Goal: Transaction & Acquisition: Purchase product/service

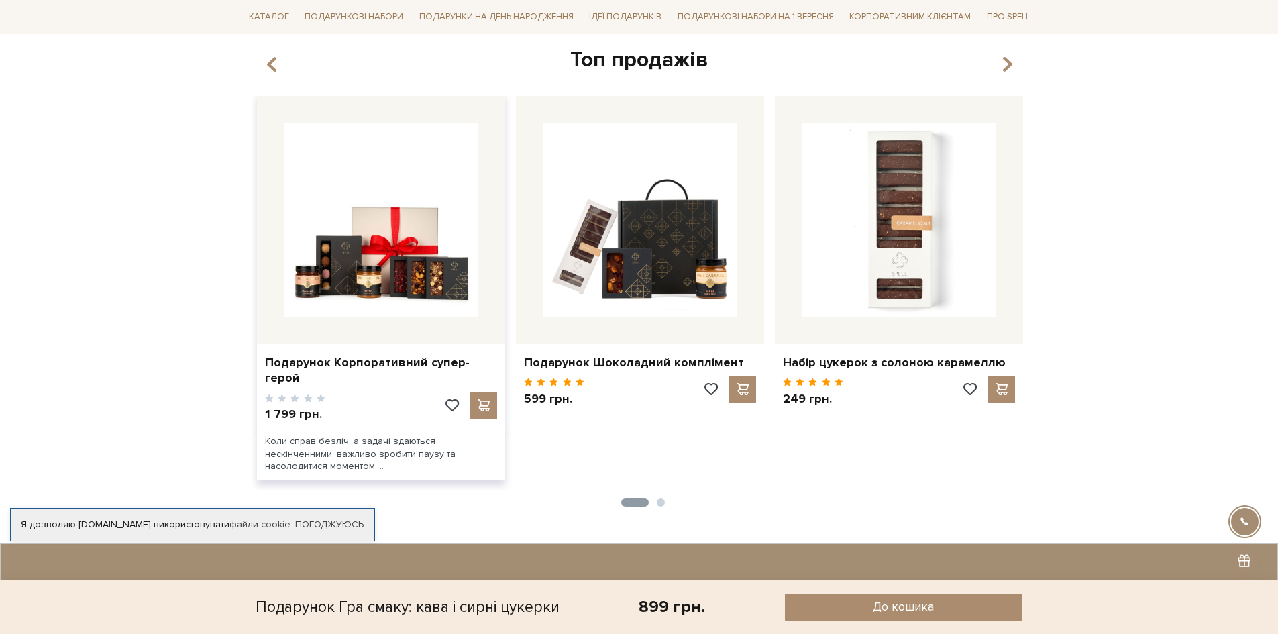
scroll to position [738, 0]
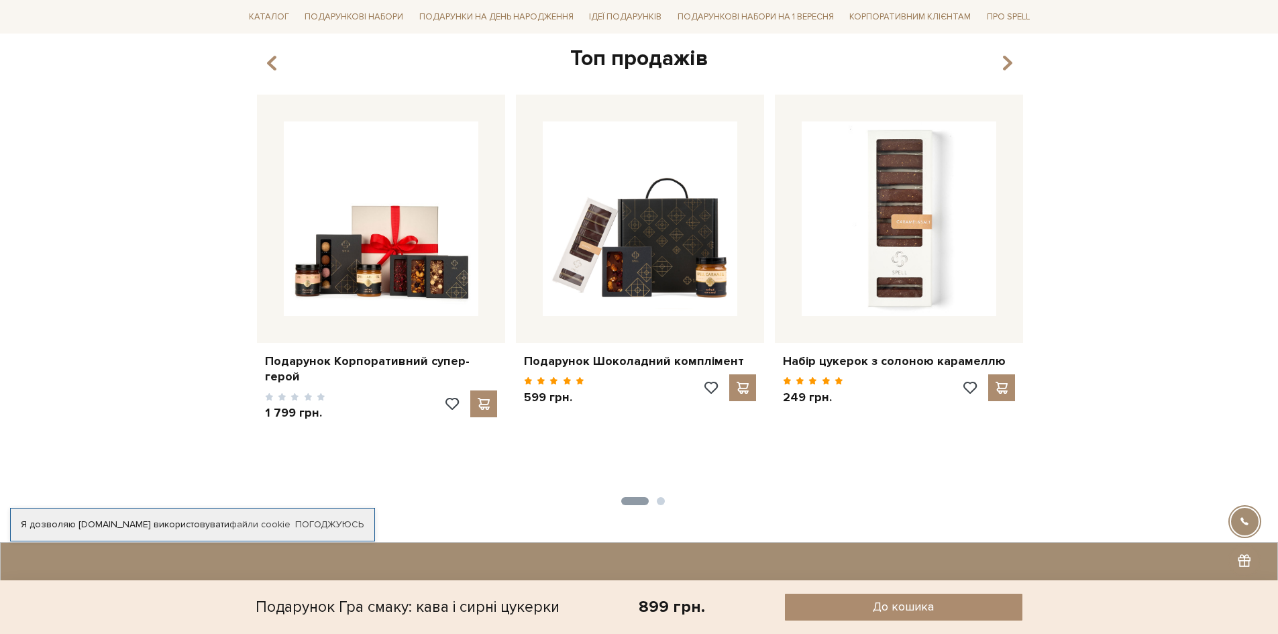
click at [662, 496] on ul "1 2" at bounding box center [640, 498] width 776 height 13
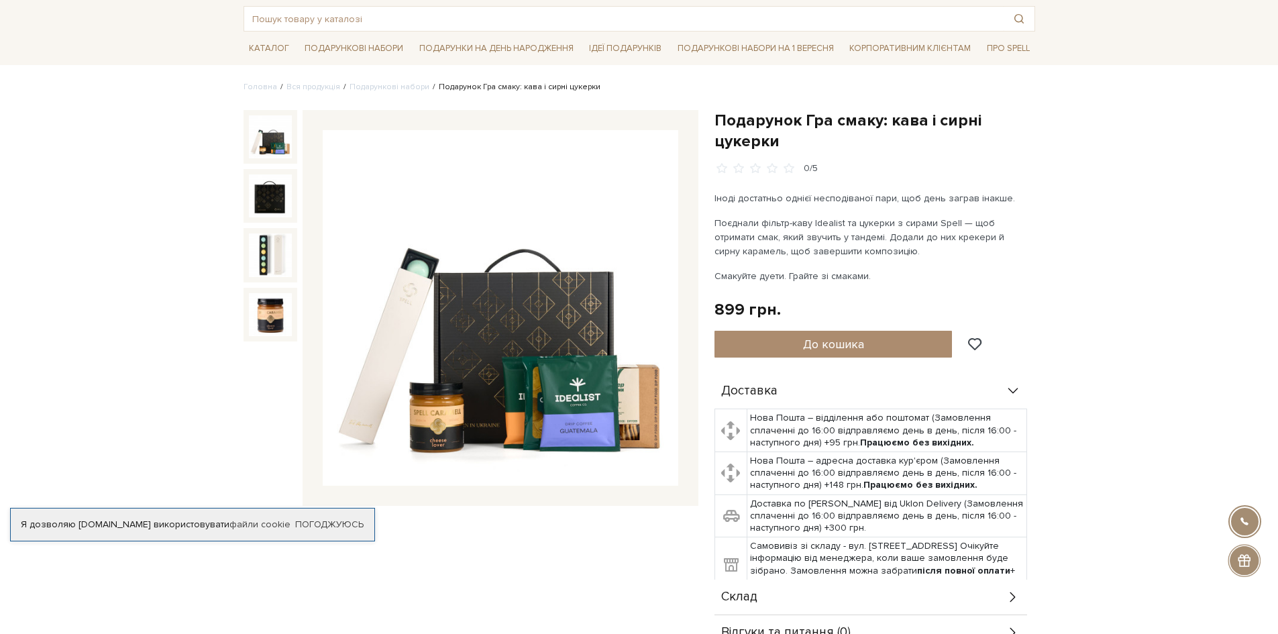
scroll to position [0, 0]
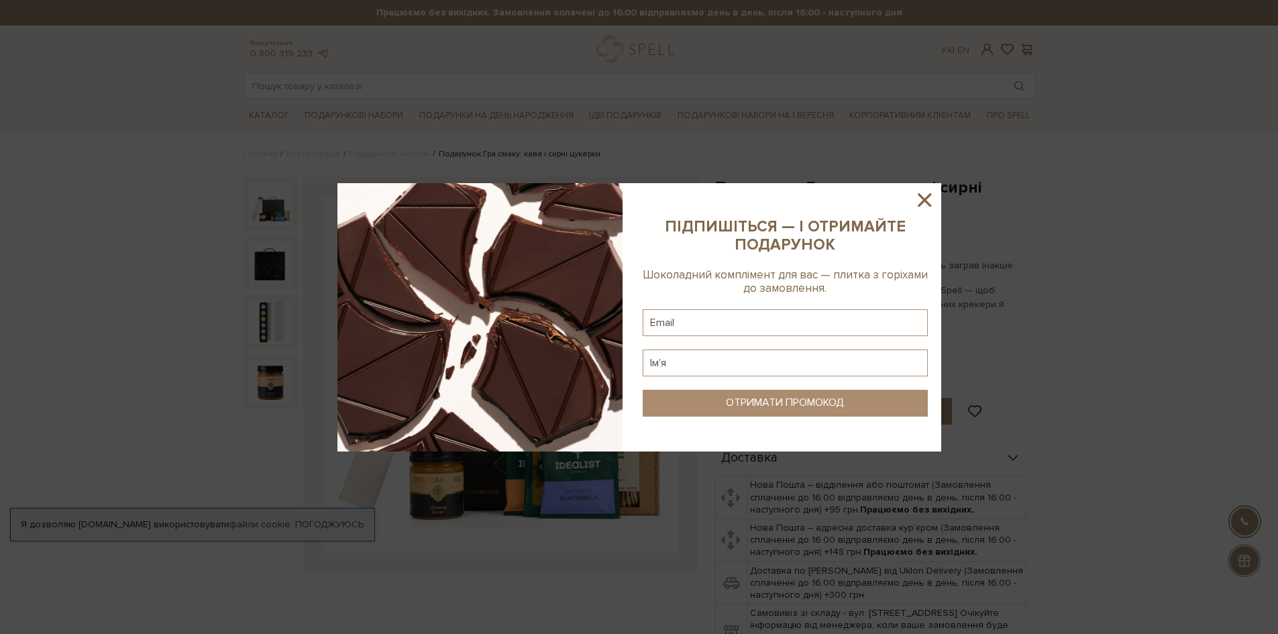
click at [922, 200] on icon at bounding box center [924, 200] width 23 height 23
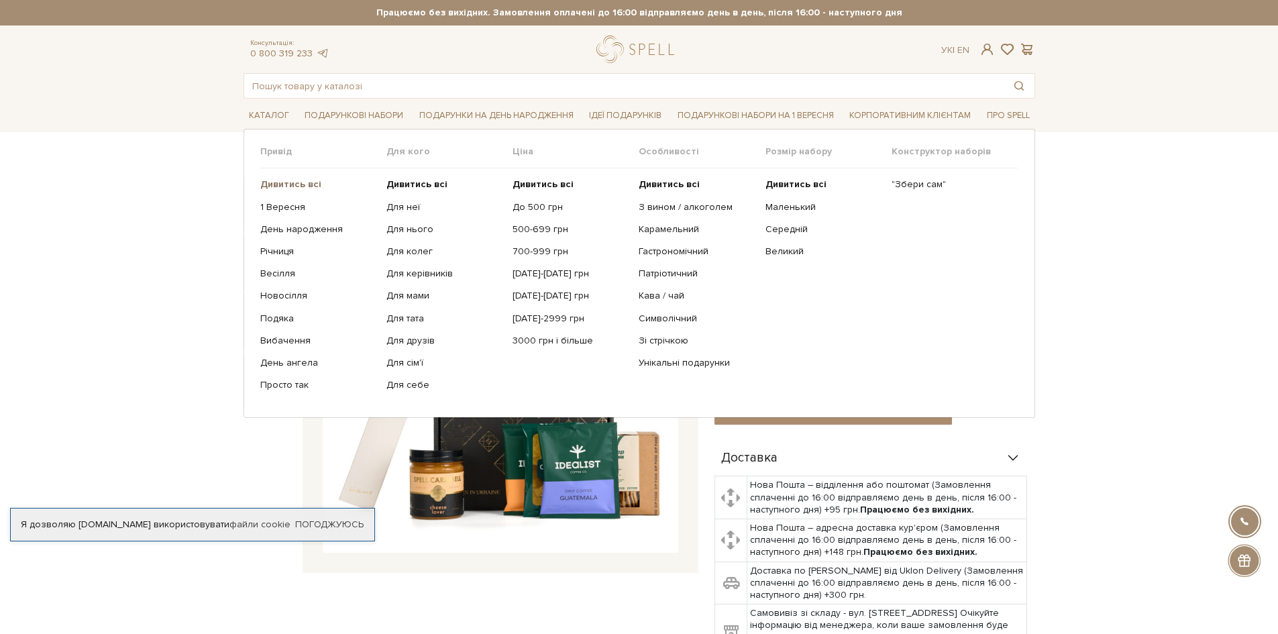
click at [296, 184] on b "Дивитись всі" at bounding box center [290, 183] width 61 height 11
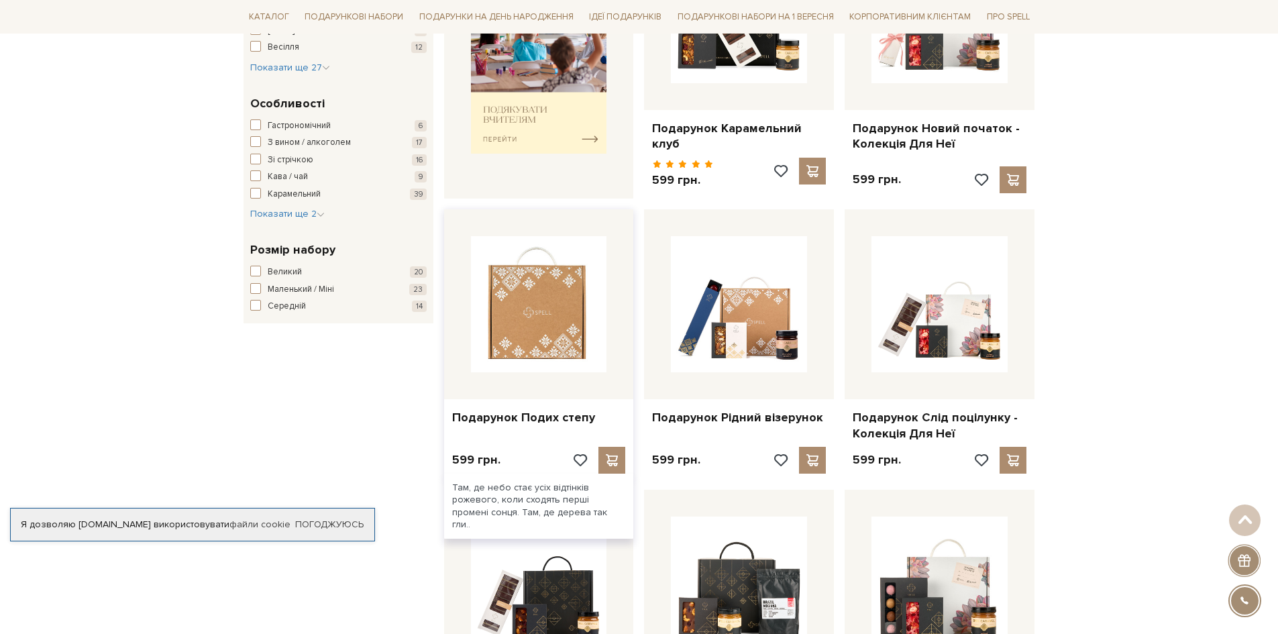
scroll to position [805, 0]
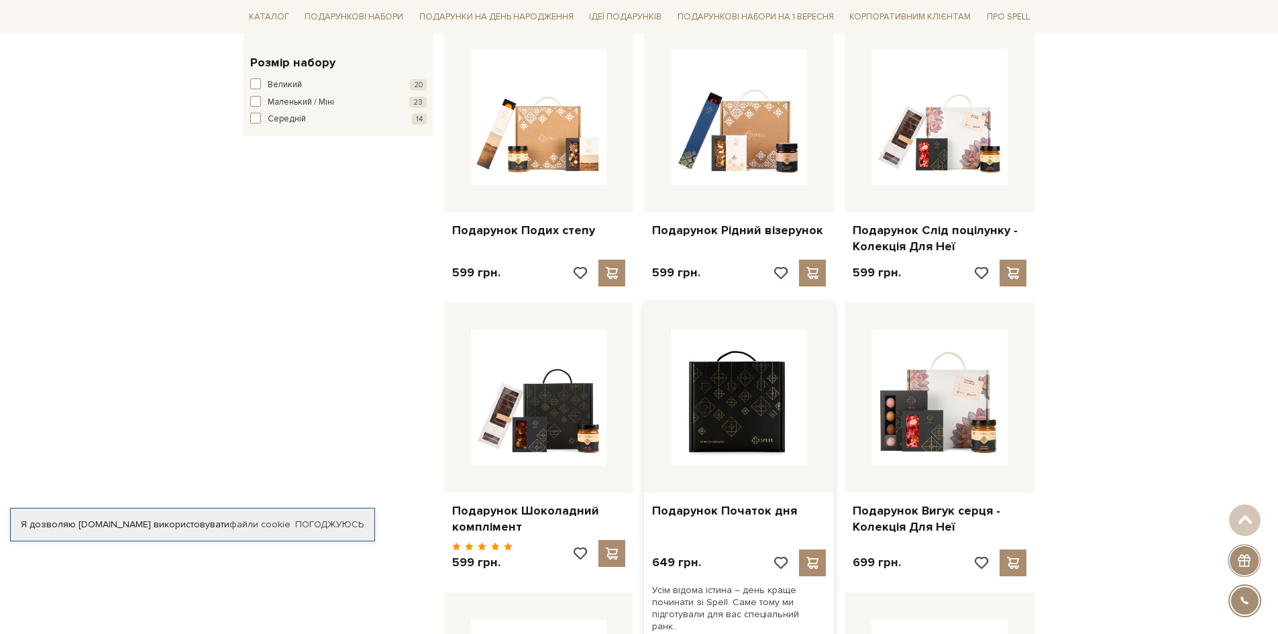
click at [766, 382] on img at bounding box center [739, 397] width 136 height 136
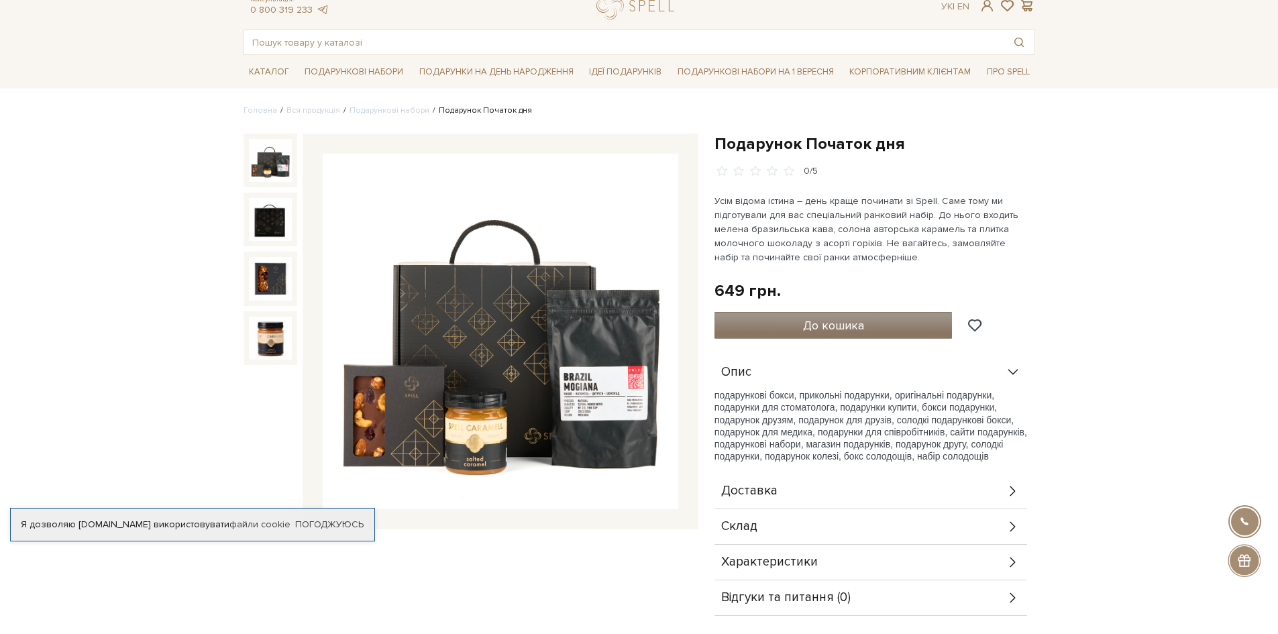
scroll to position [67, 0]
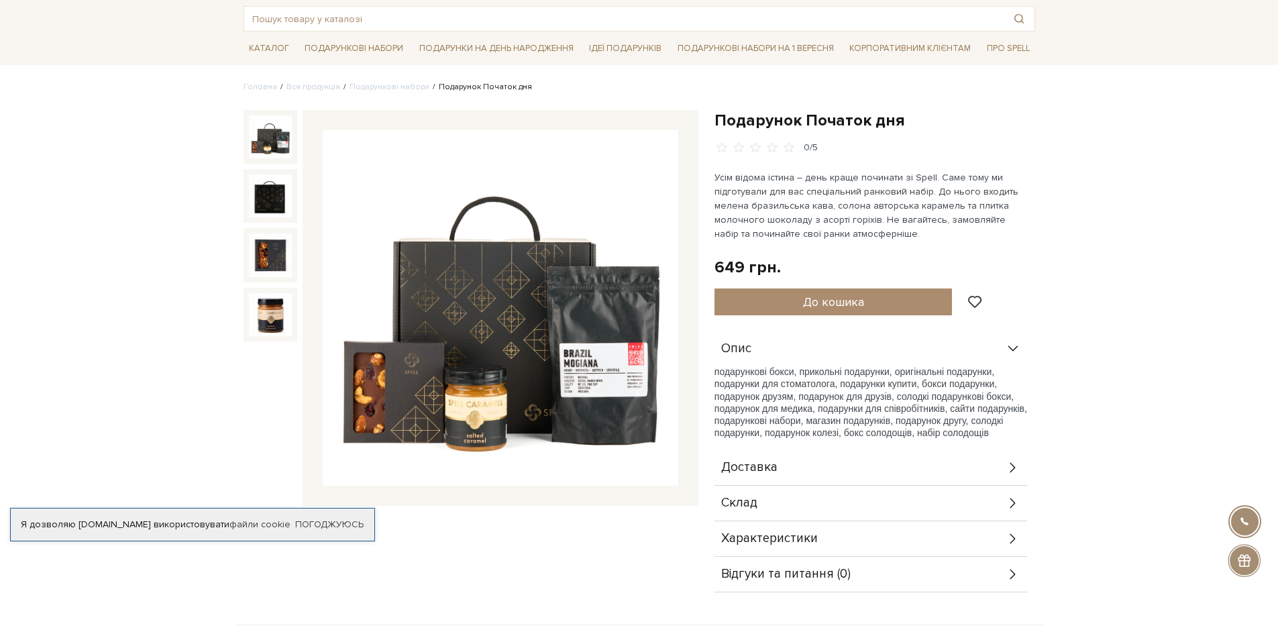
click at [817, 503] on div "Склад" at bounding box center [871, 503] width 313 height 35
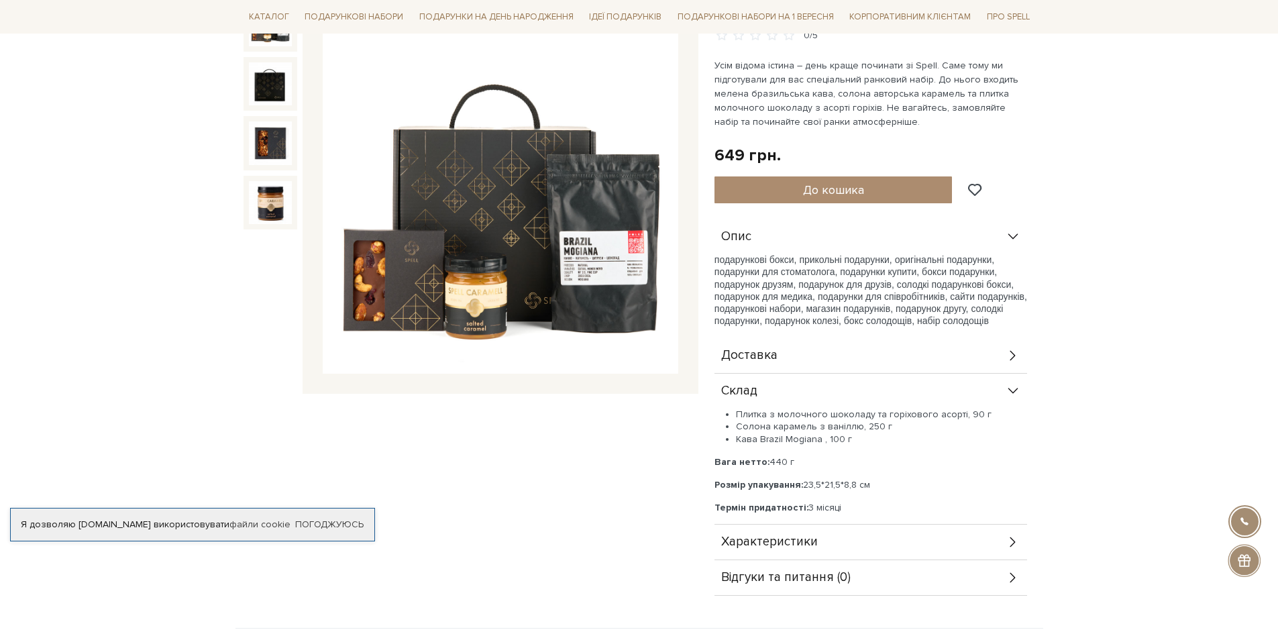
scroll to position [201, 0]
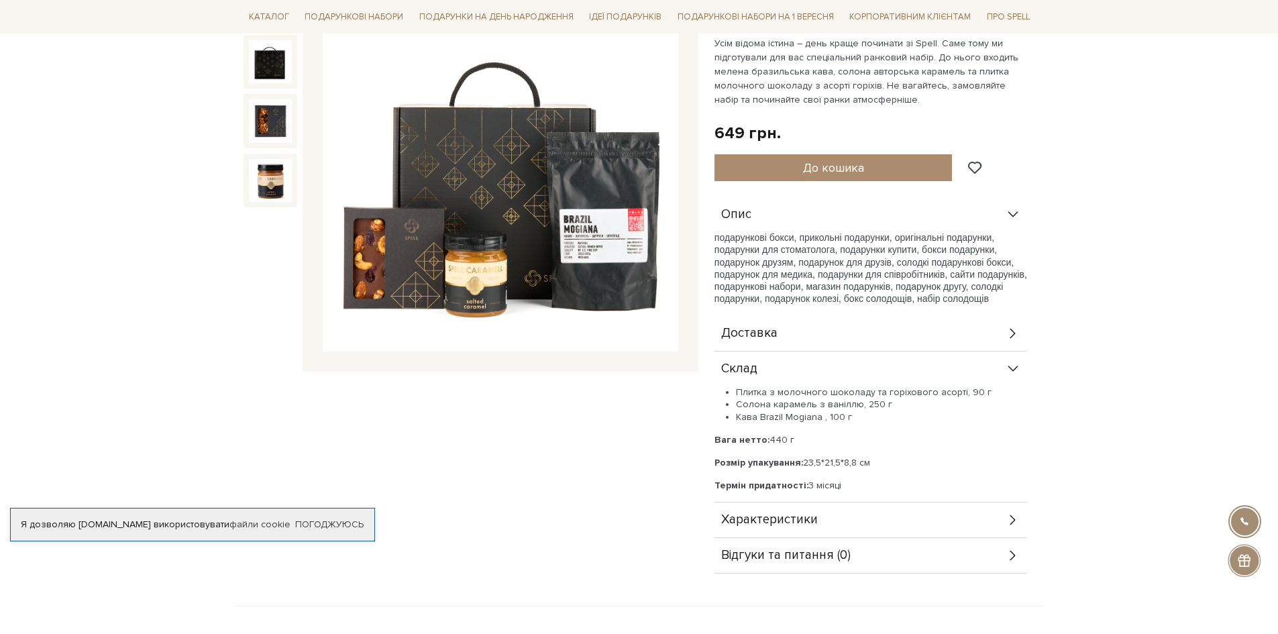
click at [756, 336] on span "Доставка" at bounding box center [749, 333] width 56 height 12
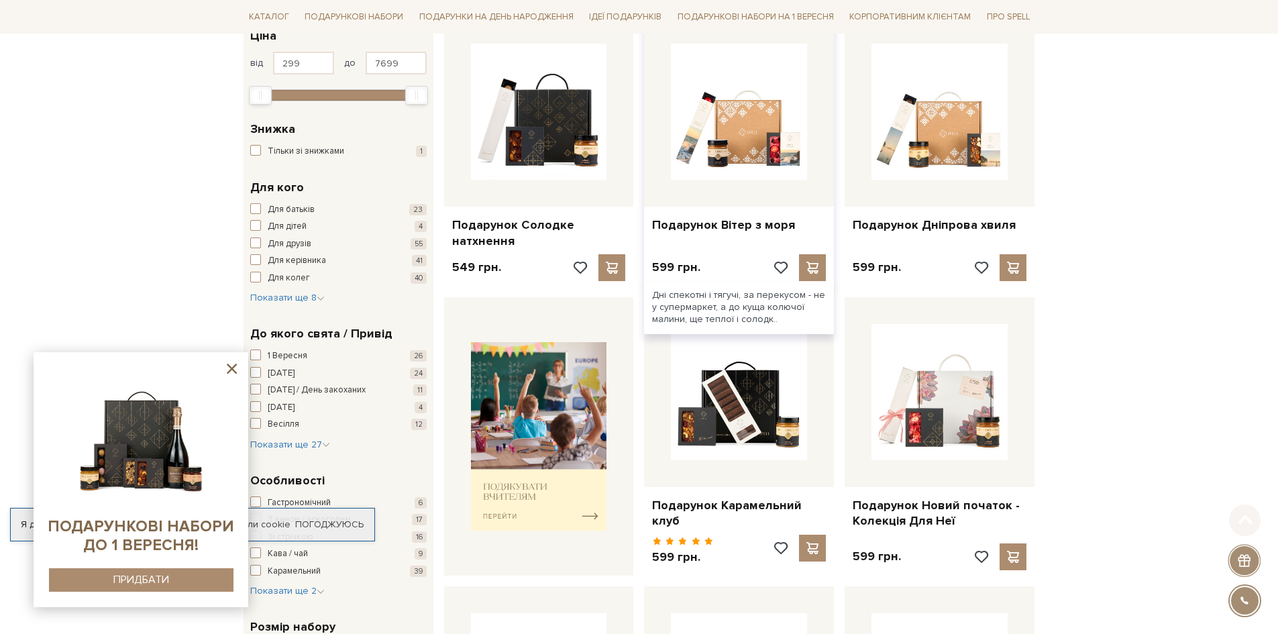
scroll to position [268, 0]
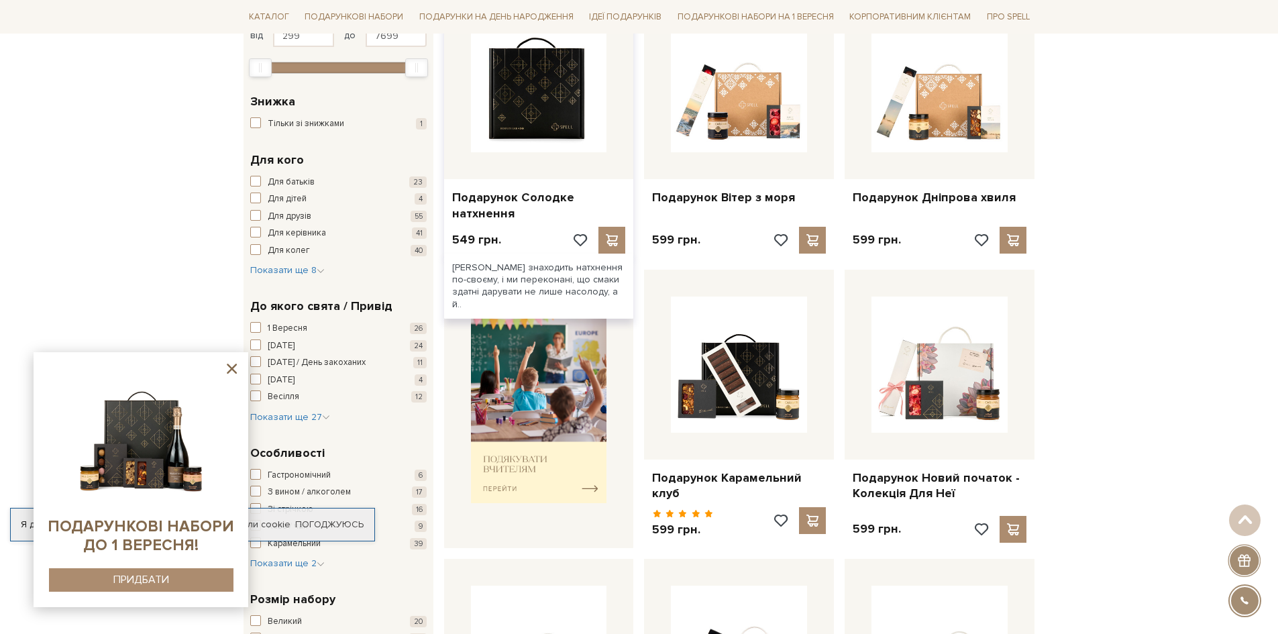
click at [492, 145] on img at bounding box center [539, 84] width 136 height 136
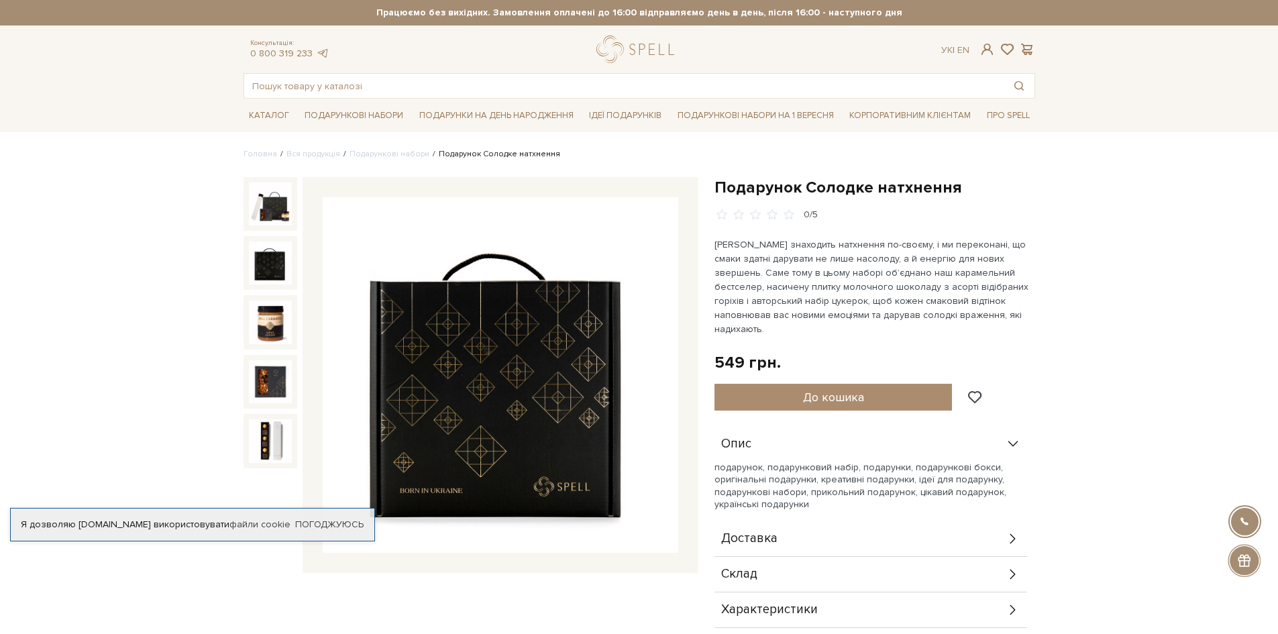
click at [272, 252] on img at bounding box center [270, 263] width 43 height 43
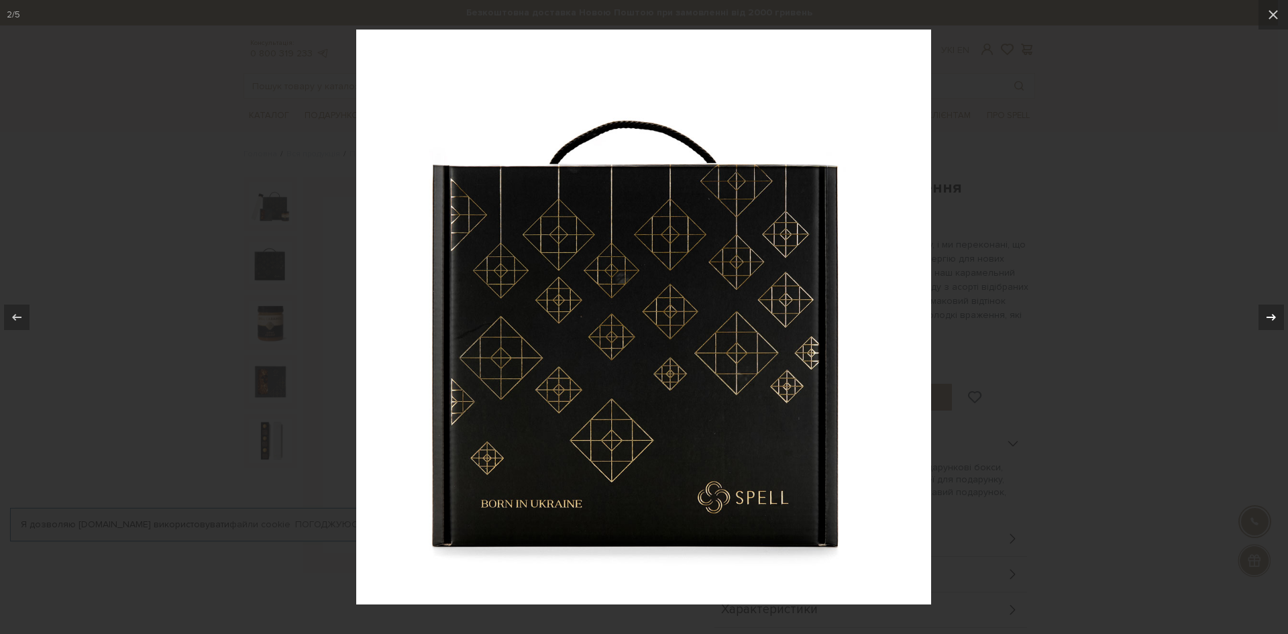
click at [1274, 312] on icon at bounding box center [1271, 317] width 16 height 16
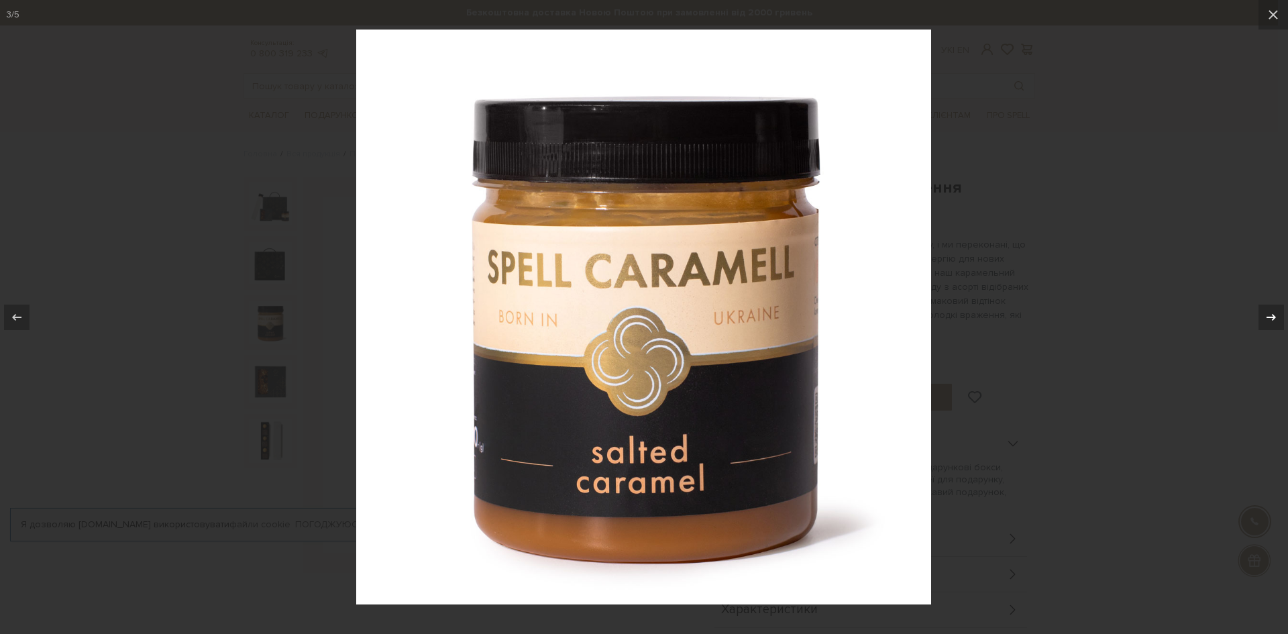
click at [1274, 312] on icon at bounding box center [1271, 317] width 16 height 16
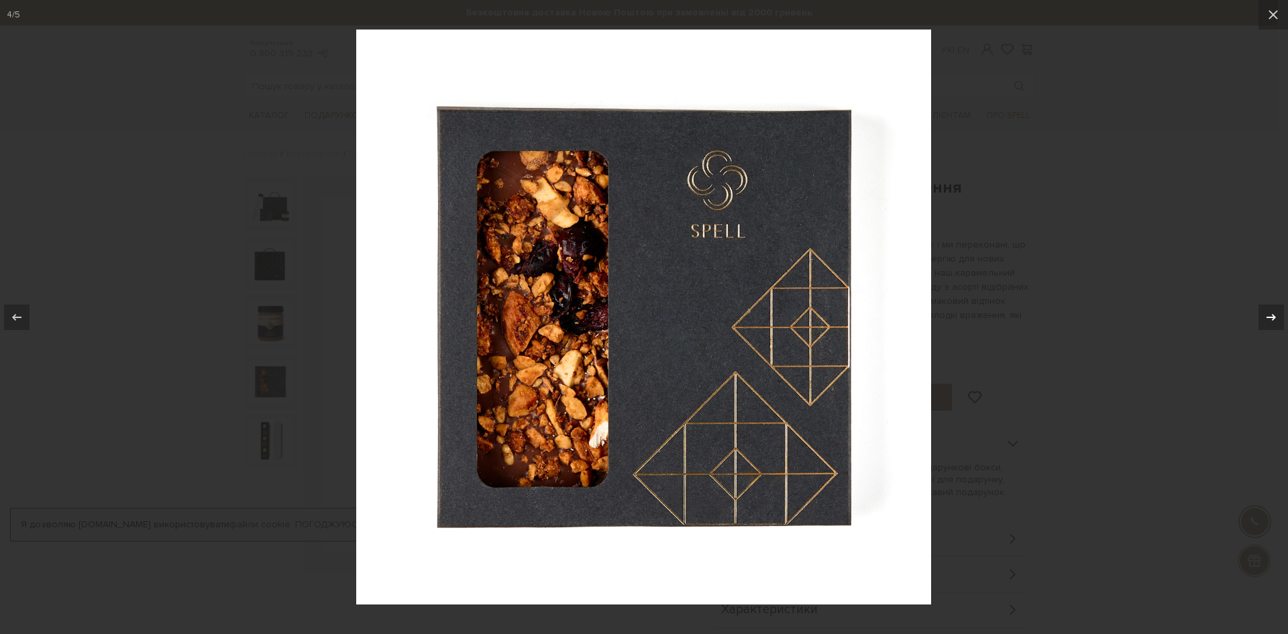
click at [1274, 312] on icon at bounding box center [1271, 317] width 16 height 16
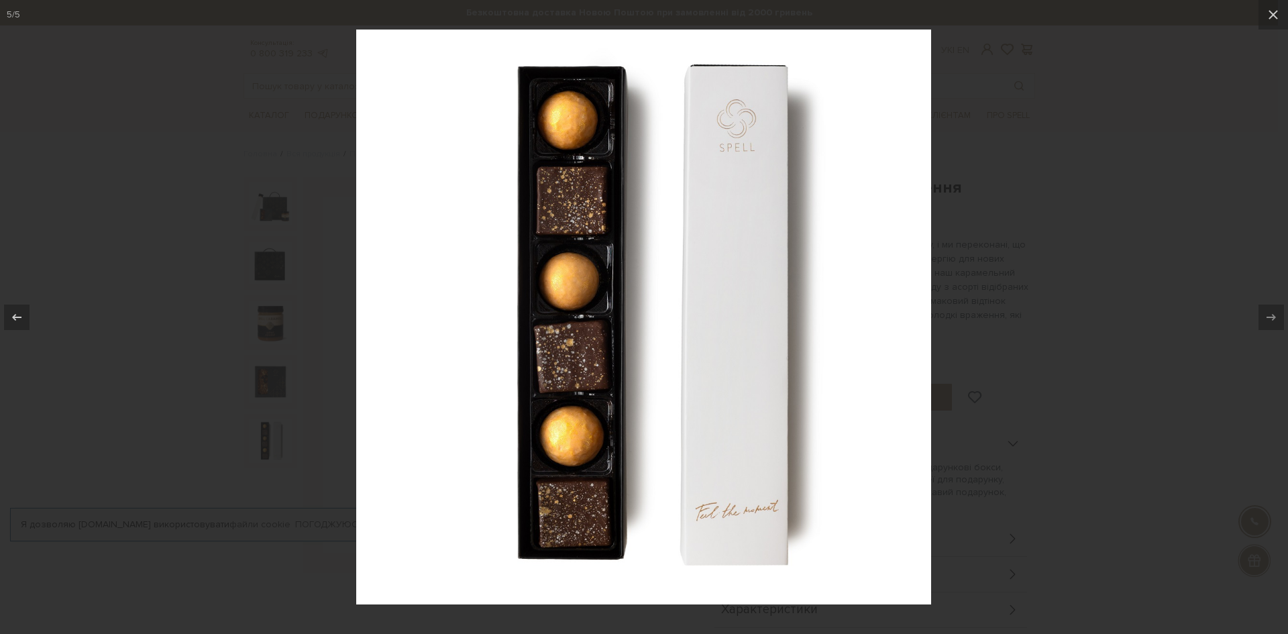
click at [1196, 315] on div at bounding box center [644, 317] width 1288 height 634
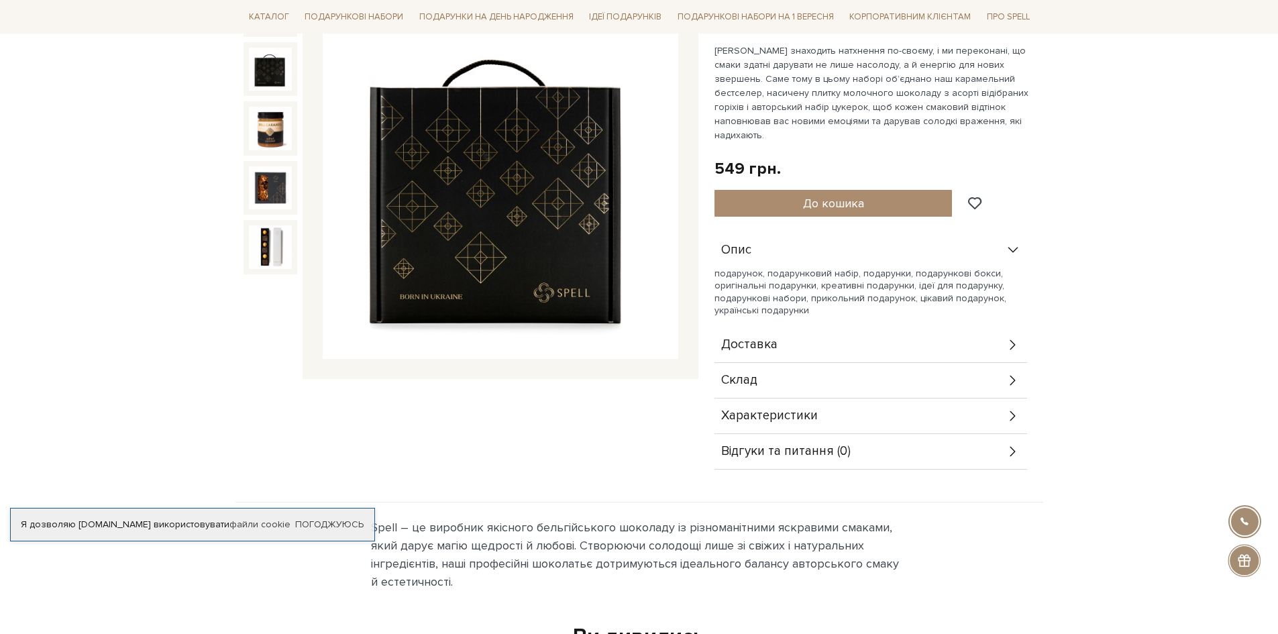
scroll to position [201, 0]
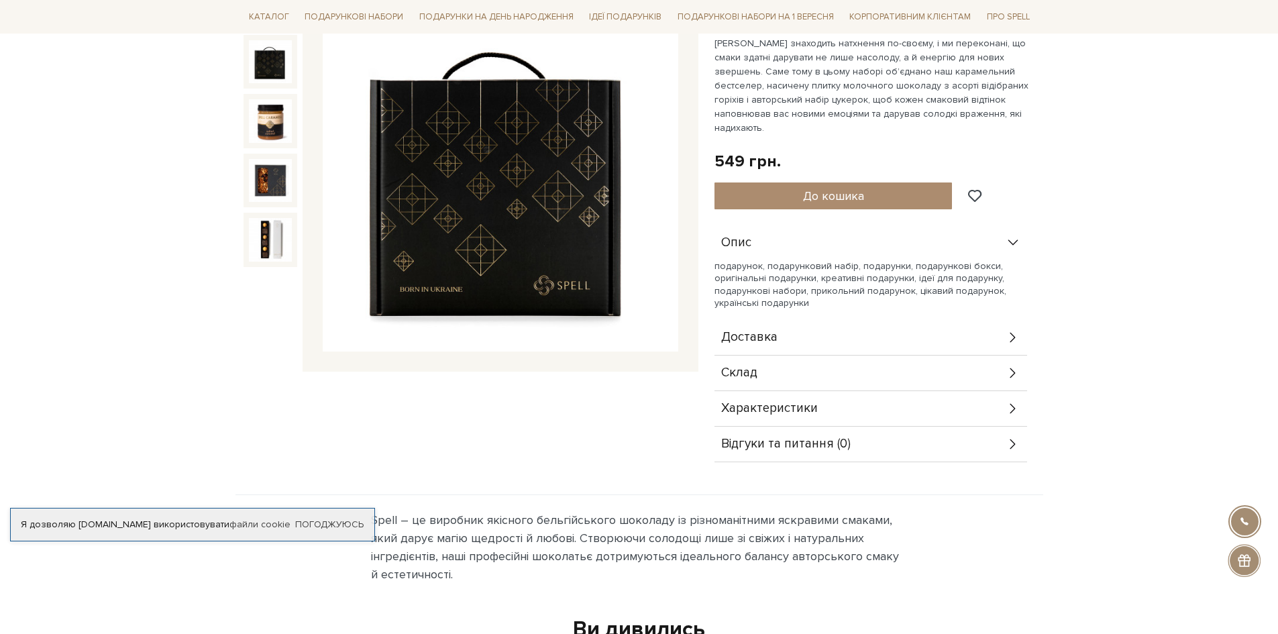
click at [802, 320] on div "Доставка" at bounding box center [871, 337] width 313 height 35
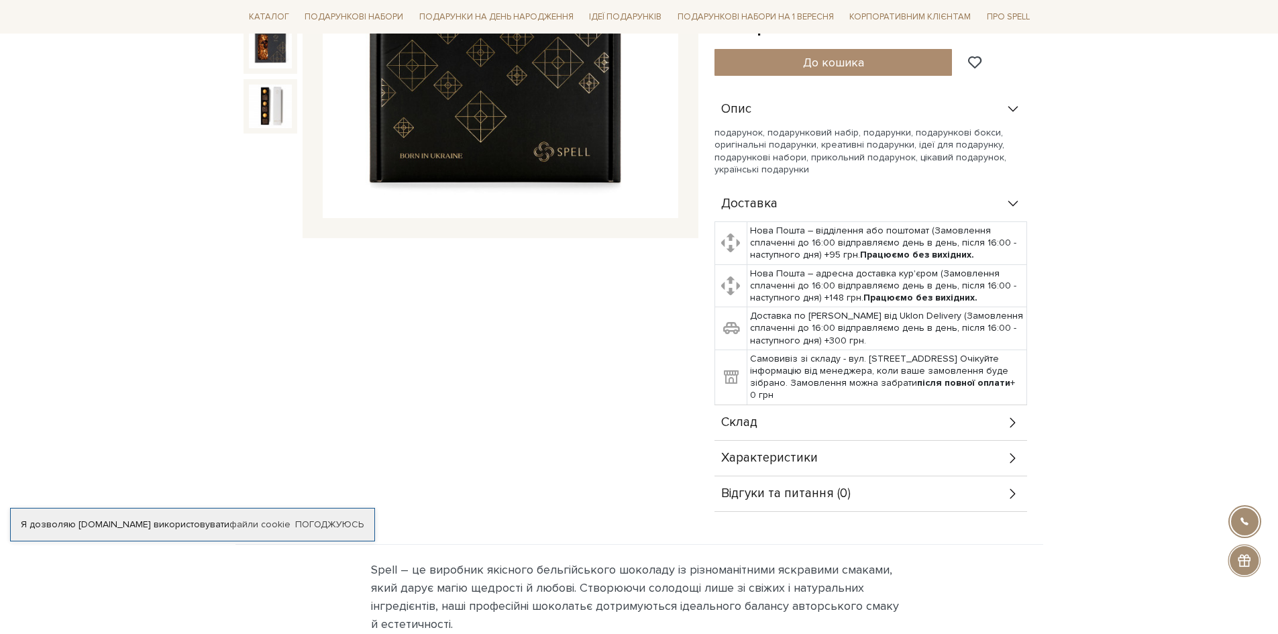
scroll to position [335, 0]
drag, startPoint x: 963, startPoint y: 341, endPoint x: 839, endPoint y: 345, distance: 123.5
click at [839, 349] on td "Самовивіз зі складу - вул. Велика Кільцева, 4-А. Очікуйте інформацію від менедж…" at bounding box center [887, 376] width 280 height 55
copy td "- вул. Велика Кільцева, 4-А."
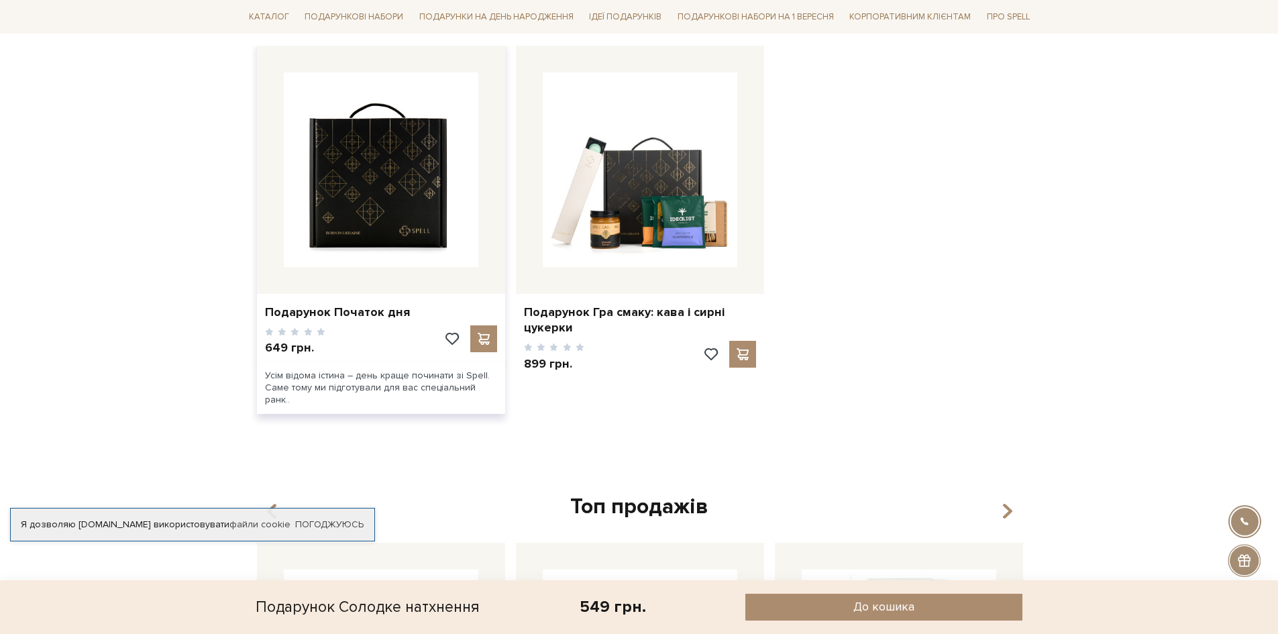
scroll to position [1006, 0]
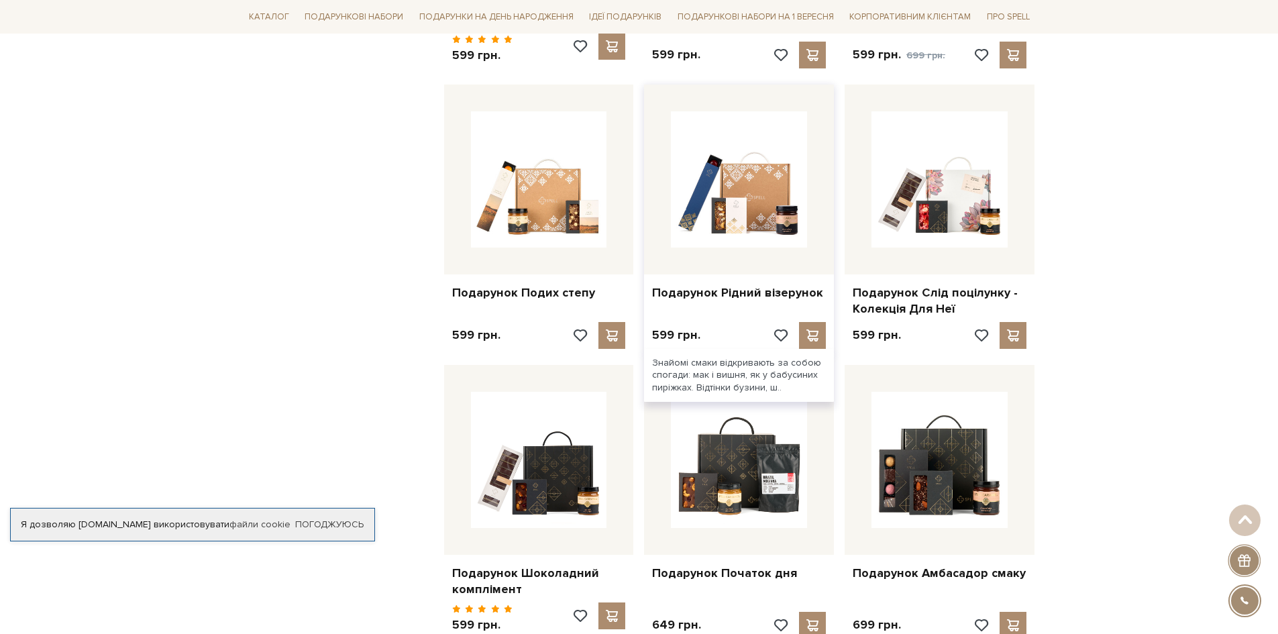
scroll to position [1206, 0]
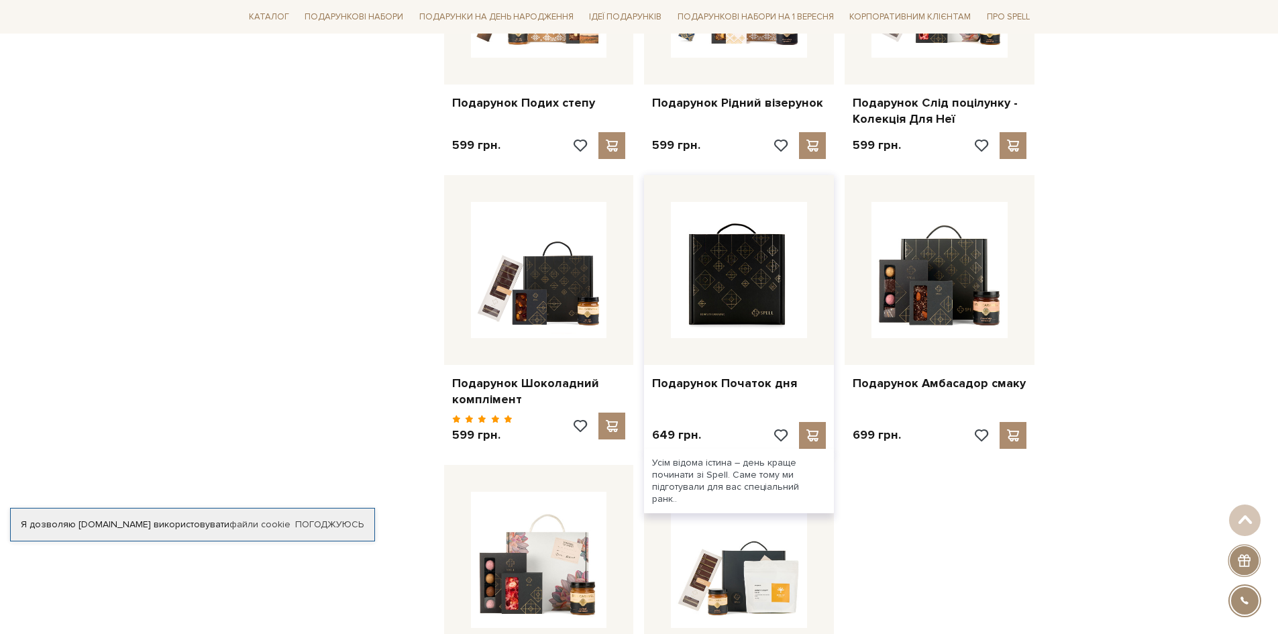
click at [737, 284] on img at bounding box center [739, 270] width 136 height 136
